Goal: Task Accomplishment & Management: Use online tool/utility

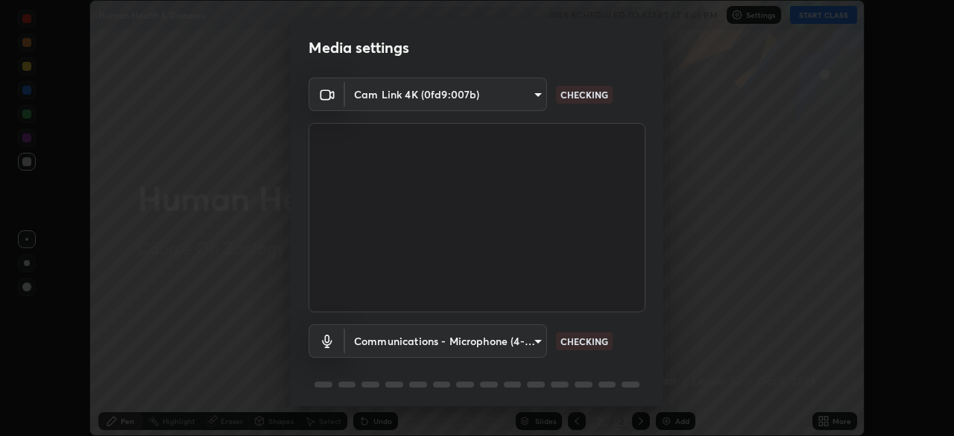
scroll to position [53, 0]
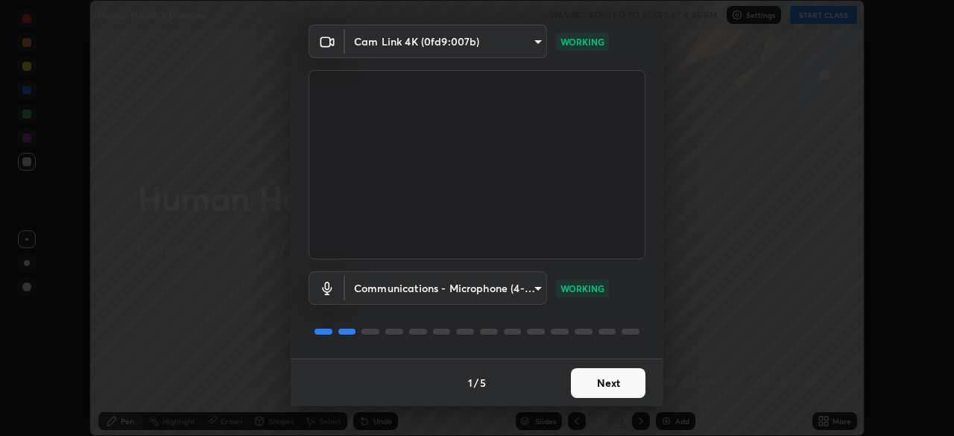
click at [616, 377] on button "Next" at bounding box center [608, 383] width 75 height 30
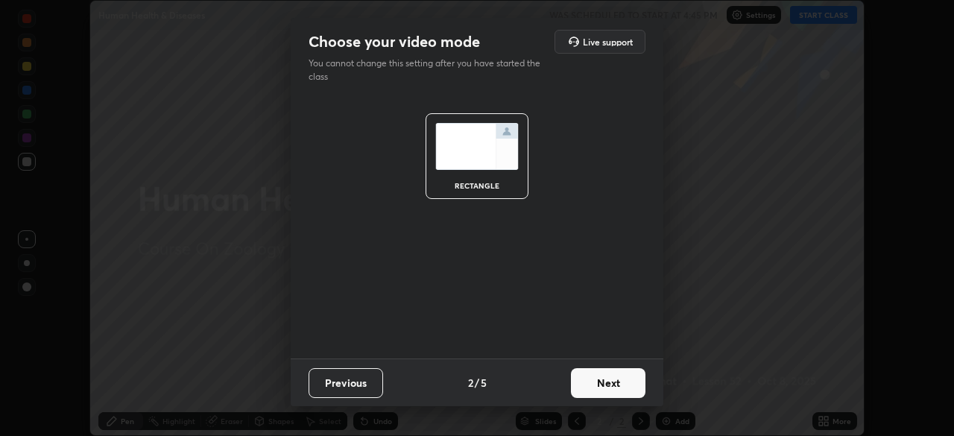
click at [620, 392] on button "Next" at bounding box center [608, 383] width 75 height 30
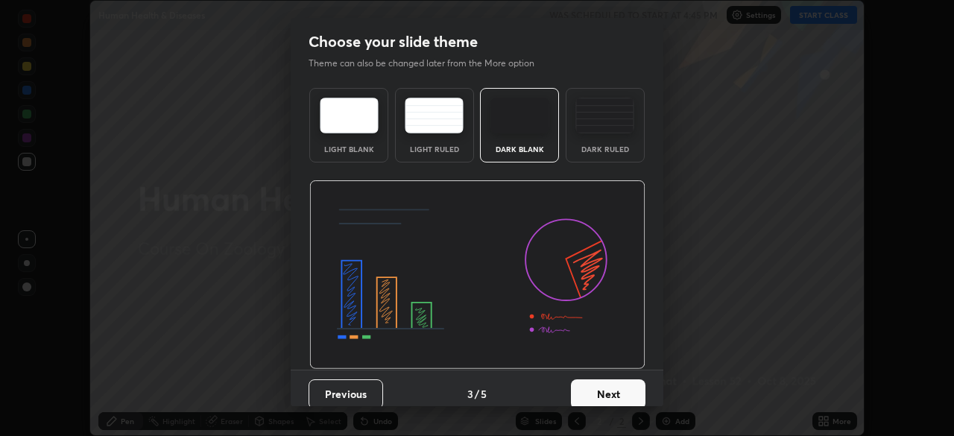
click at [610, 124] on img at bounding box center [604, 116] width 59 height 36
click at [616, 395] on button "Next" at bounding box center [608, 394] width 75 height 30
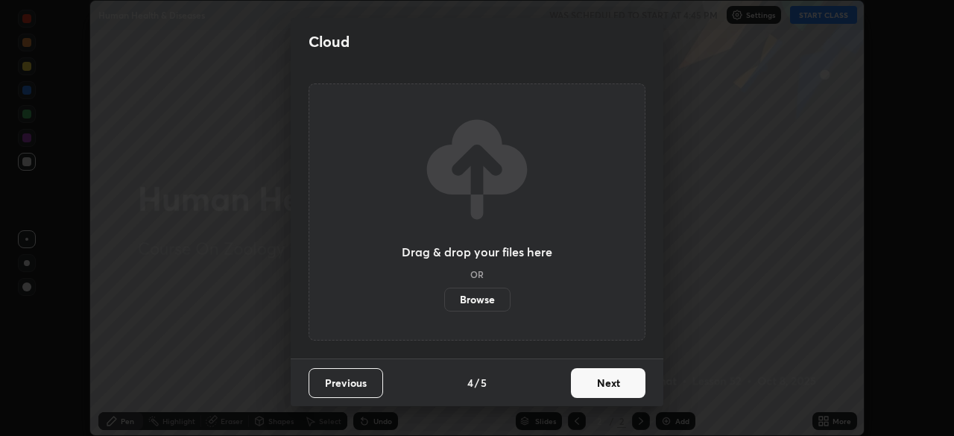
click at [621, 383] on button "Next" at bounding box center [608, 383] width 75 height 30
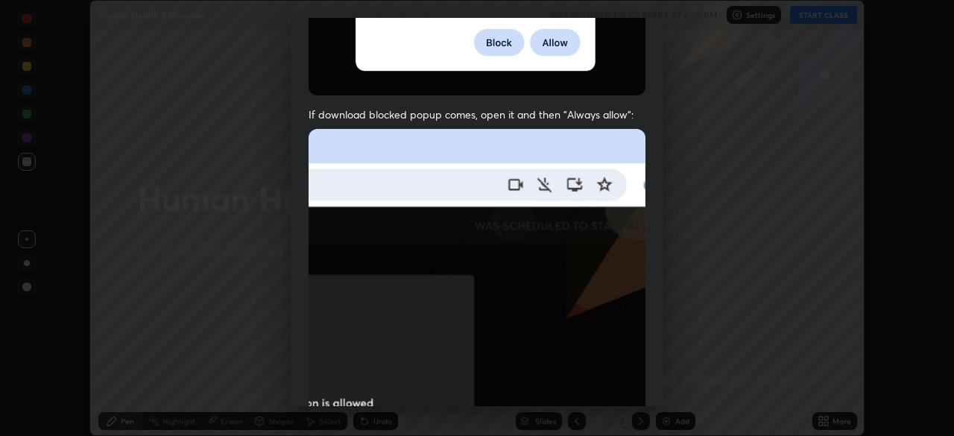
scroll to position [357, 0]
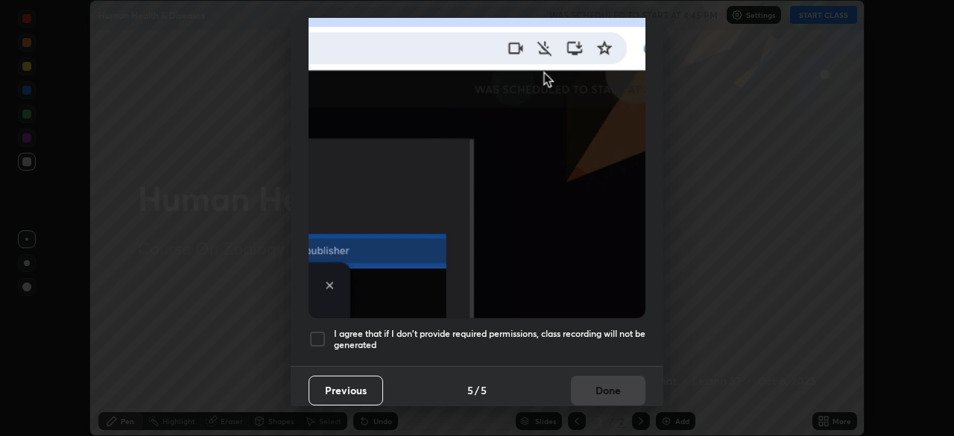
click at [325, 333] on div at bounding box center [318, 339] width 18 height 18
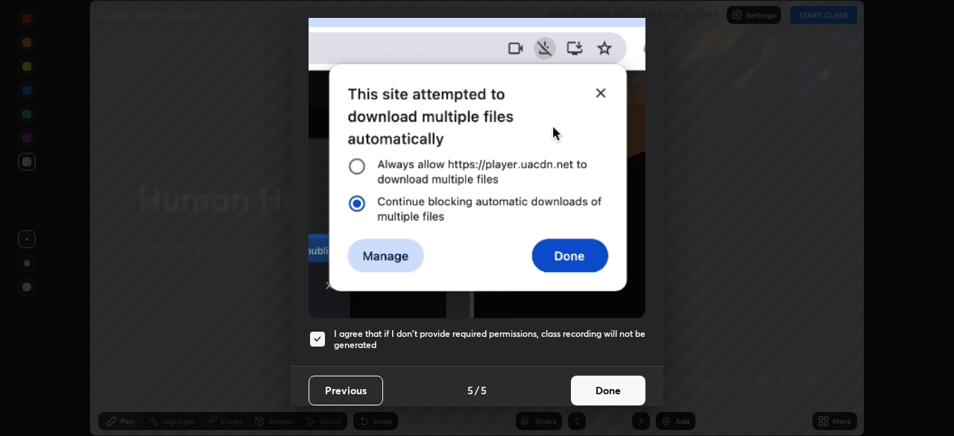
click at [607, 387] on button "Done" at bounding box center [608, 391] width 75 height 30
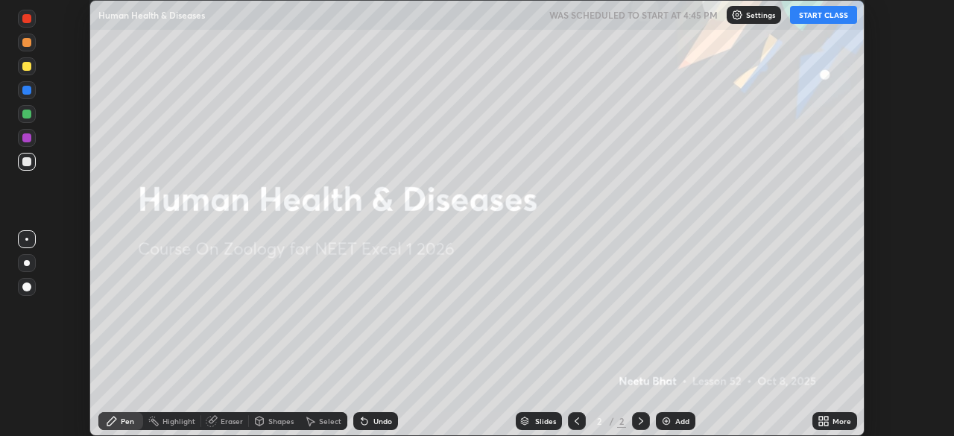
click at [832, 19] on button "START CLASS" at bounding box center [823, 15] width 67 height 18
click at [831, 420] on div "More" at bounding box center [835, 421] width 45 height 18
